Goal: Ask a question

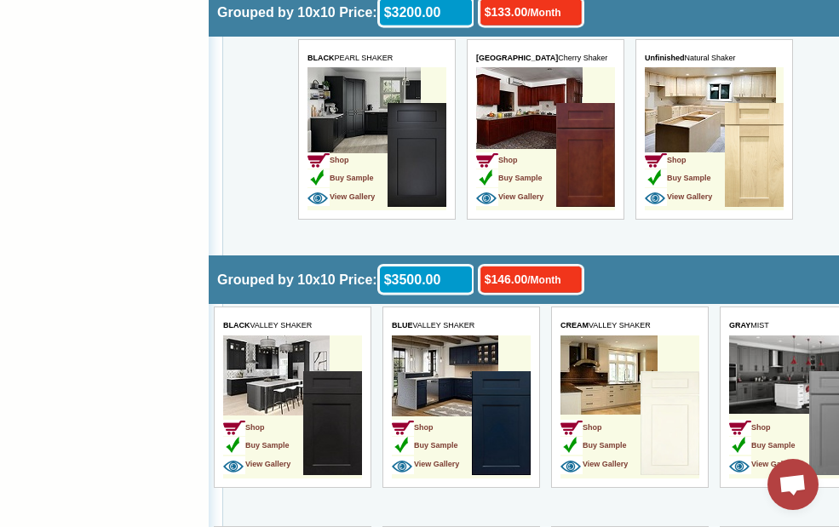
scroll to position [3237, 0]
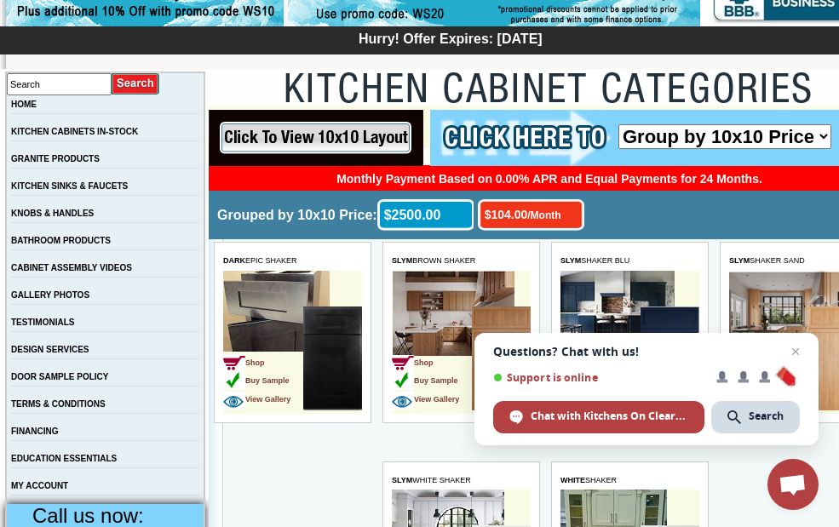
scroll to position [170, 0]
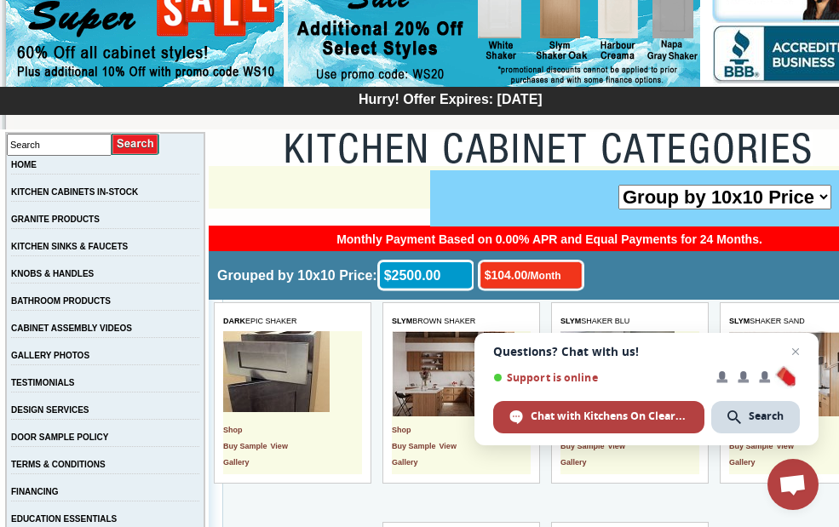
scroll to position [256, 0]
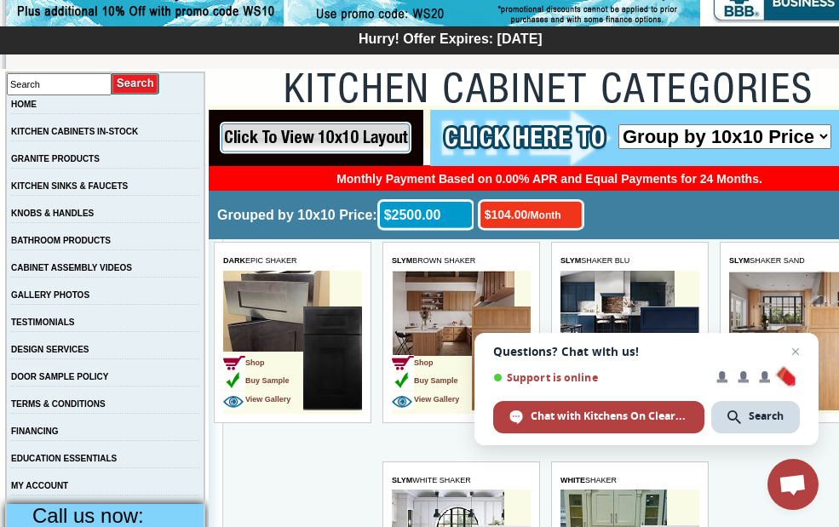
click at [806, 489] on span "Open chat" at bounding box center [793, 486] width 28 height 24
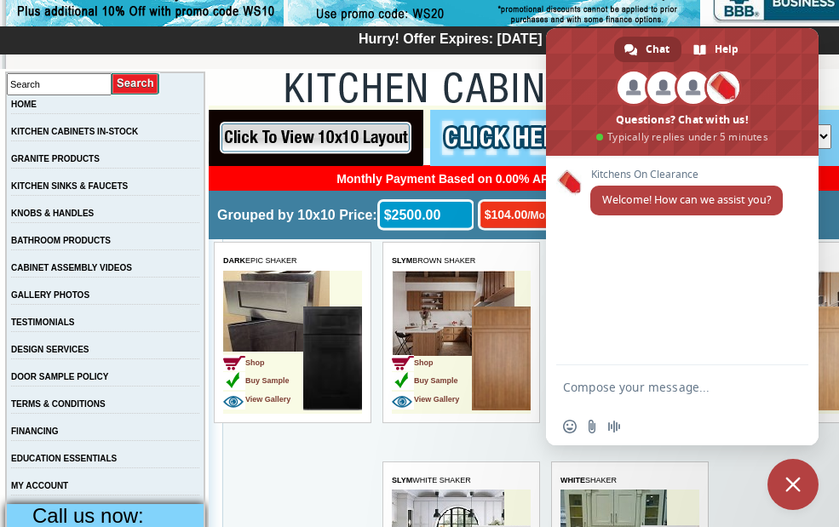
scroll to position [0, 0]
